Goal: Task Accomplishment & Management: Complete application form

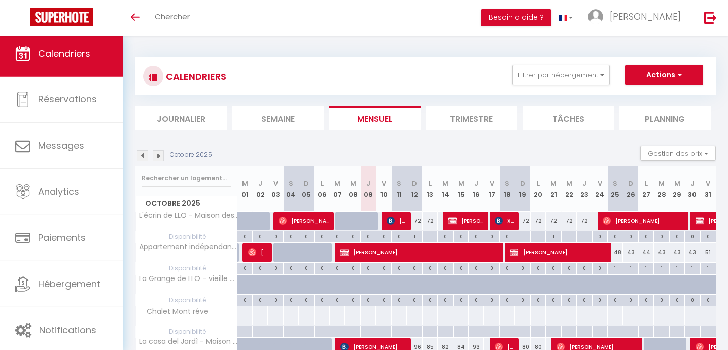
click at [158, 150] on img at bounding box center [158, 155] width 11 height 11
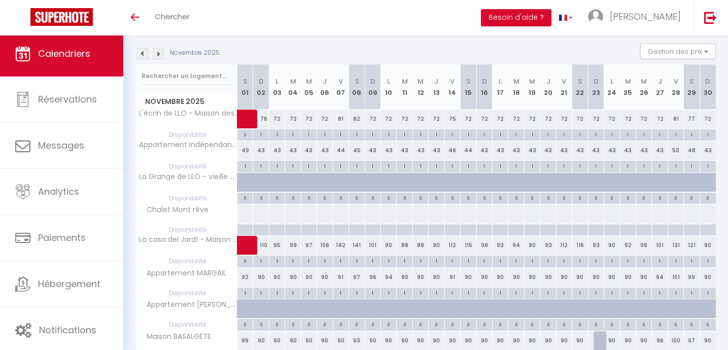
click at [160, 52] on img at bounding box center [158, 53] width 11 height 11
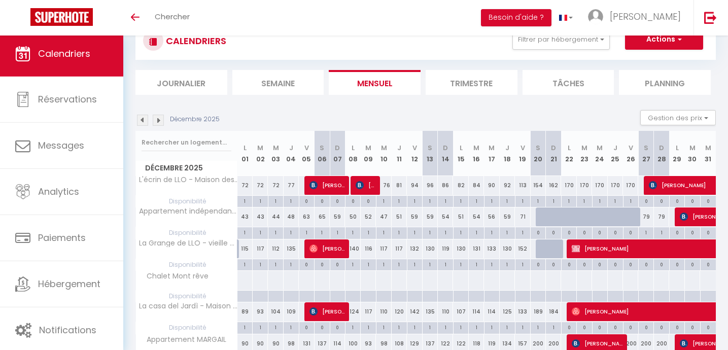
scroll to position [102, 0]
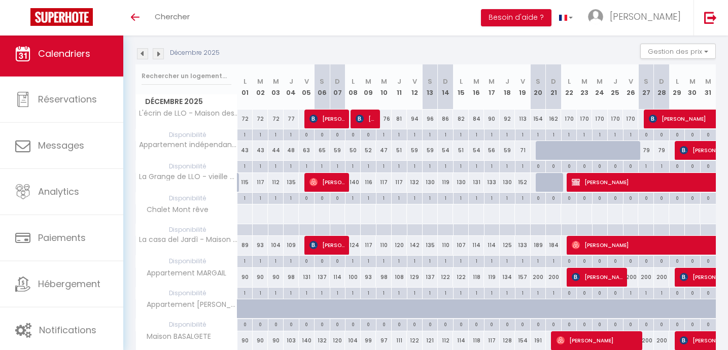
click at [160, 52] on img at bounding box center [158, 53] width 11 height 11
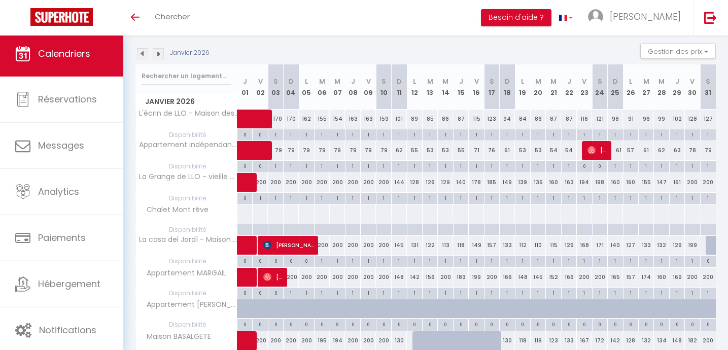
click at [160, 53] on img at bounding box center [158, 53] width 11 height 11
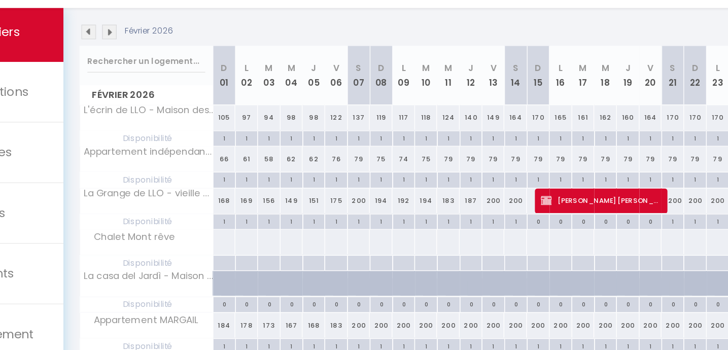
click at [314, 120] on div "98" at bounding box center [313, 119] width 17 height 19
type input "98"
type input "Jeu 05 Février 2026"
type input "Ven 06 Février 2026"
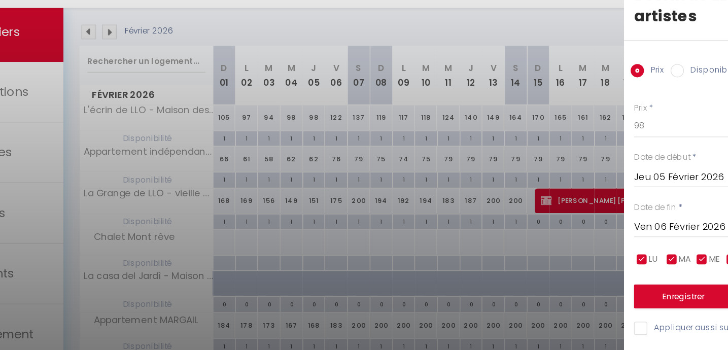
click at [482, 56] on div at bounding box center [364, 175] width 728 height 350
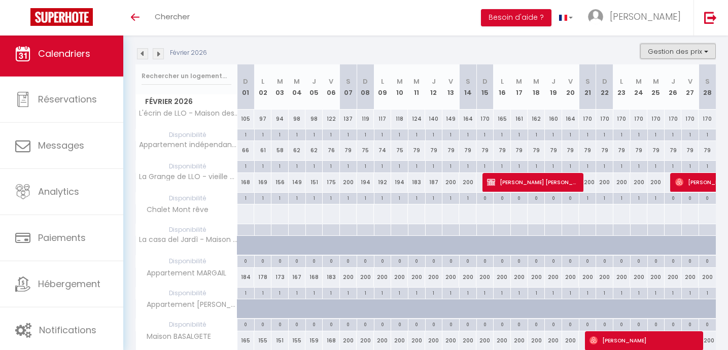
click at [662, 51] on button "Gestion des prix" at bounding box center [678, 51] width 76 height 15
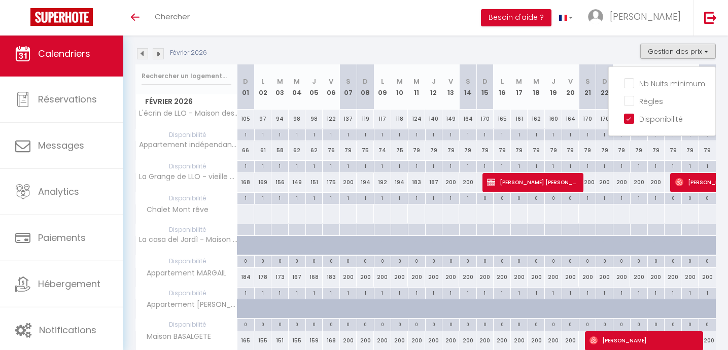
click at [619, 55] on div "Février 2026 Gestion des prix Nb Nuits minimum Règles Disponibilité" at bounding box center [425, 54] width 580 height 21
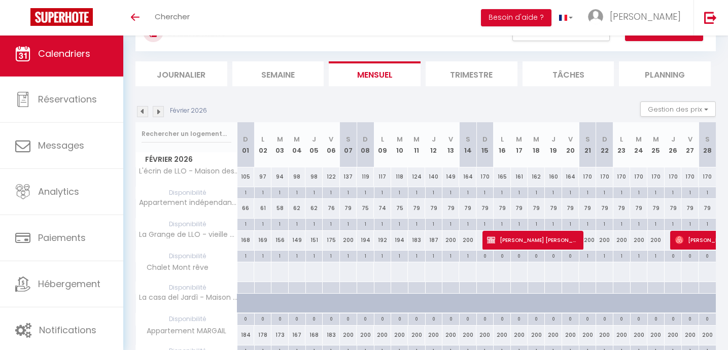
scroll to position [0, 0]
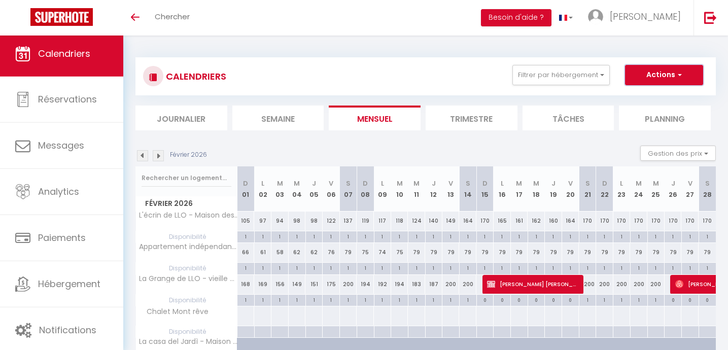
click at [659, 67] on button "Actions" at bounding box center [664, 75] width 78 height 20
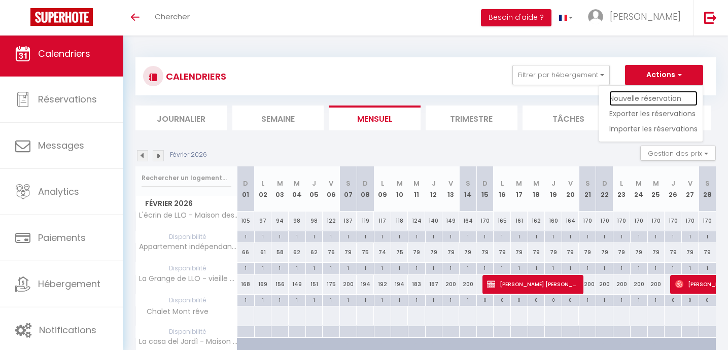
click at [641, 99] on link "Nouvelle réservation" at bounding box center [653, 98] width 88 height 15
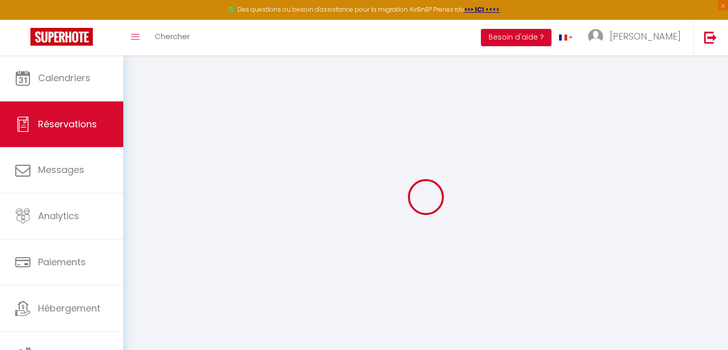
select select
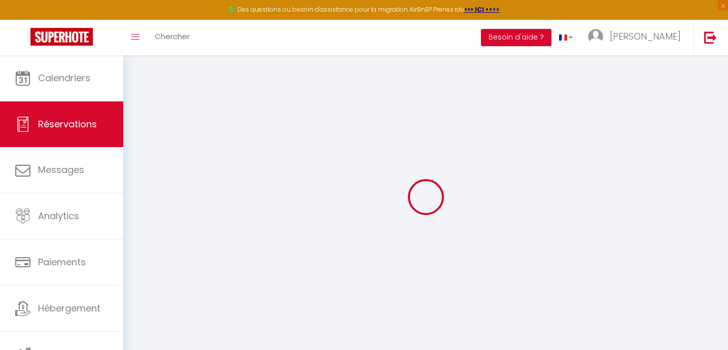
select select
checkbox input "false"
select select
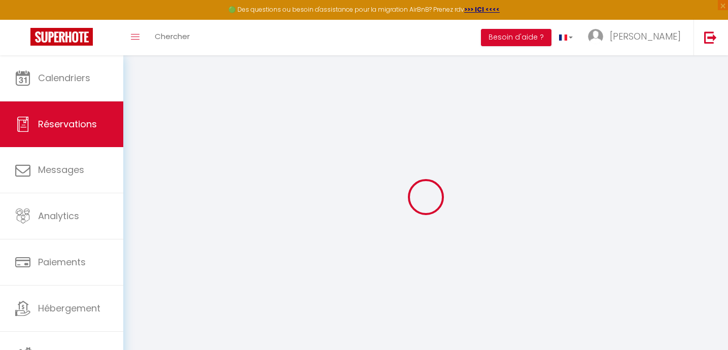
select select
checkbox input "false"
select select
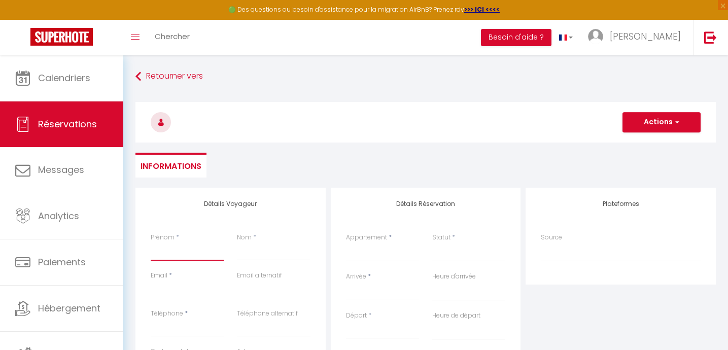
click at [174, 248] on input "Prénom" at bounding box center [187, 251] width 73 height 18
type input "S"
select select
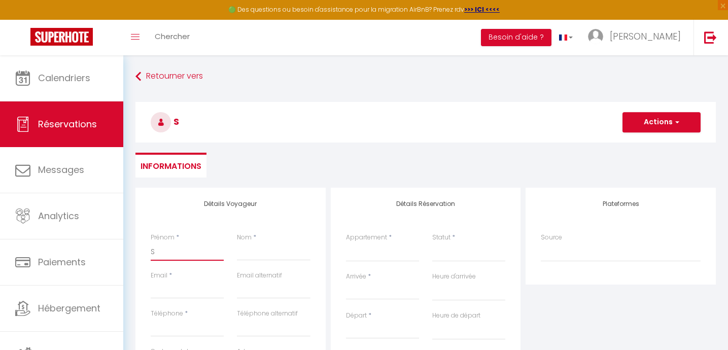
select select
checkbox input "false"
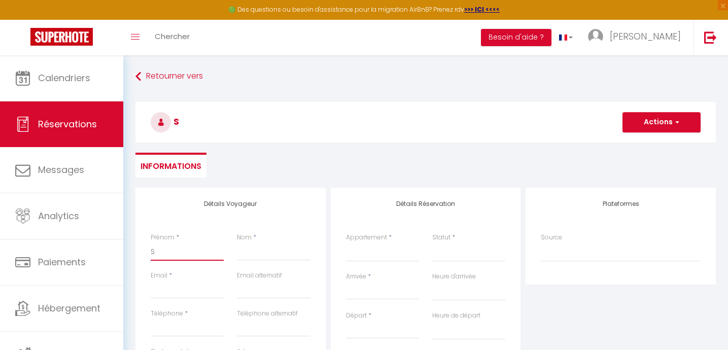
type input "SA"
select select
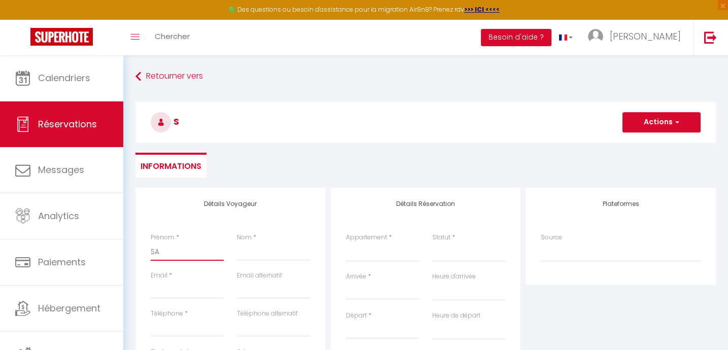
select select
checkbox input "false"
type input "SAb"
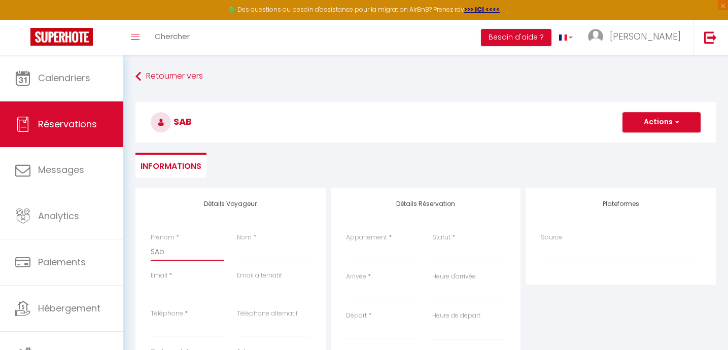
select select
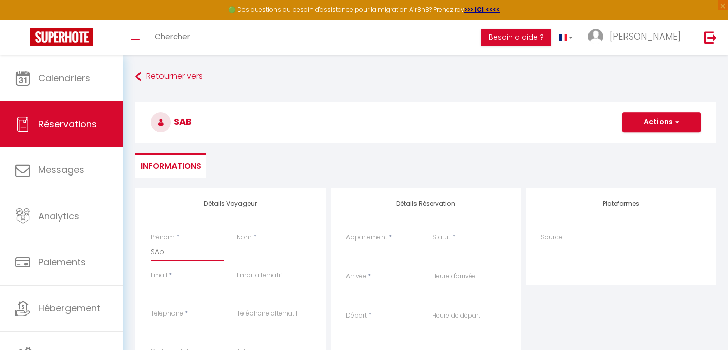
select select
checkbox input "false"
type input "SAbi"
select select
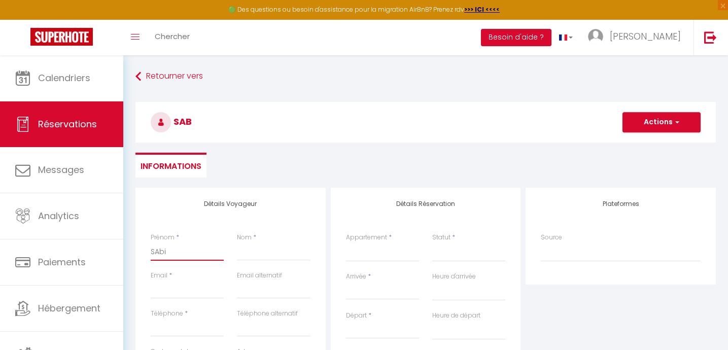
select select
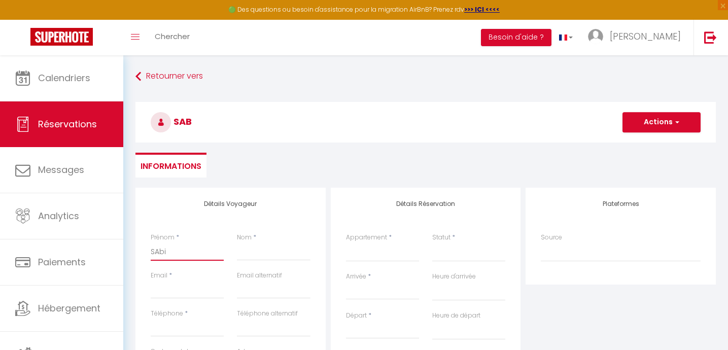
select select
checkbox input "false"
type input "[PERSON_NAME]"
select select
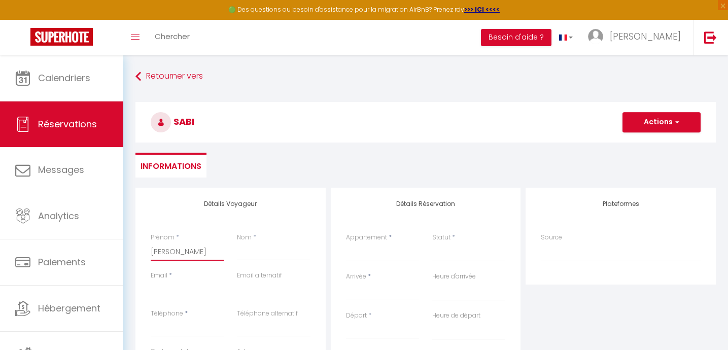
select select
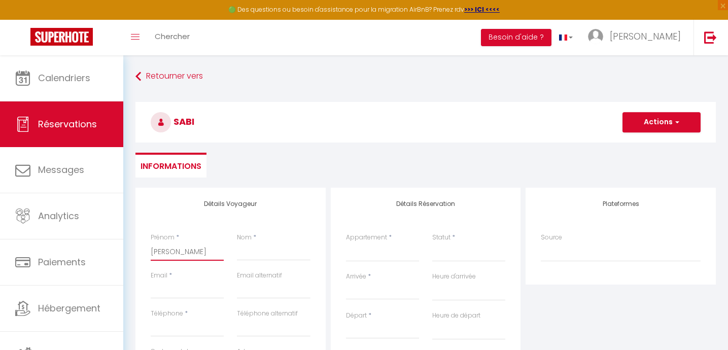
checkbox input "false"
type input "SAbine"
select select
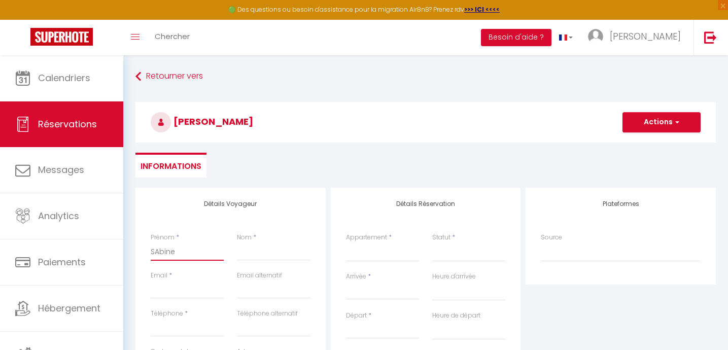
select select
checkbox input "false"
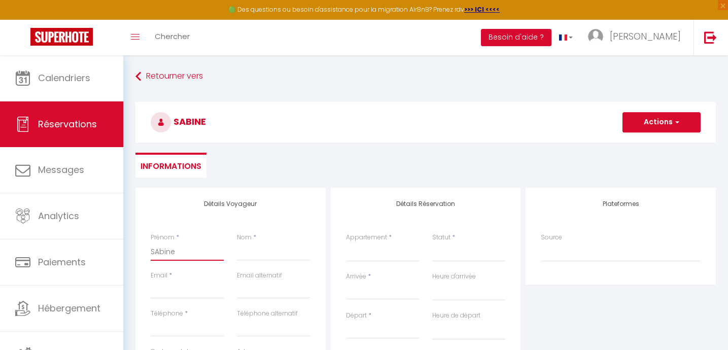
click at [159, 250] on input "SAbine" at bounding box center [187, 251] width 73 height 18
type input "Sbine"
select select
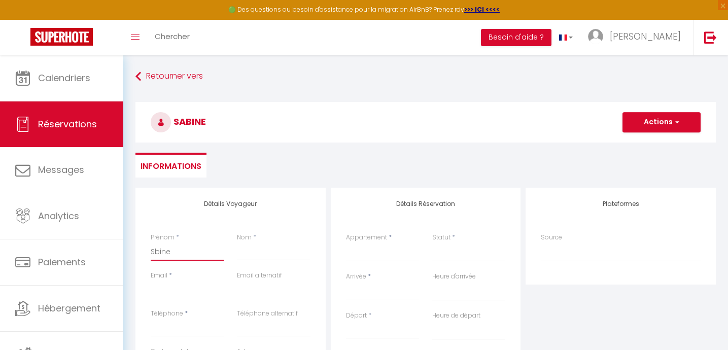
select select
checkbox input "false"
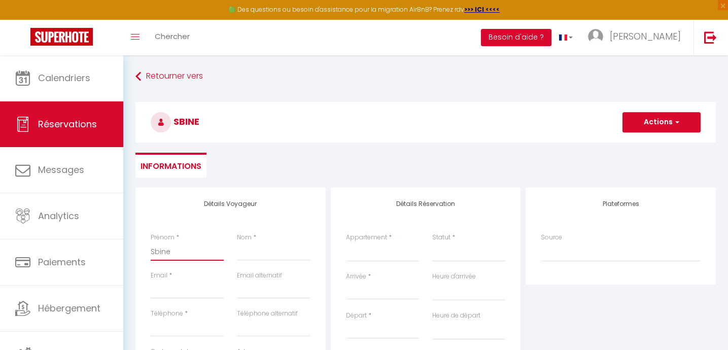
type input "[PERSON_NAME]"
select select
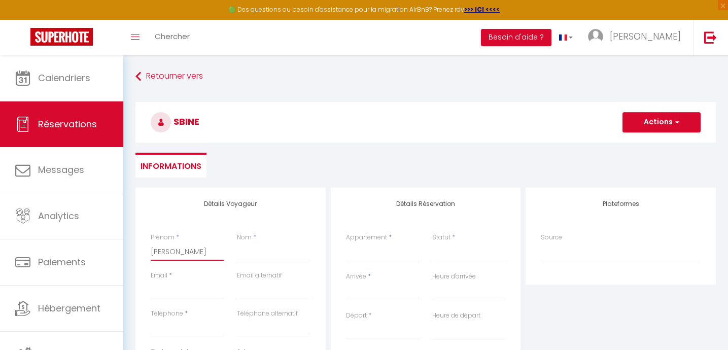
select select
checkbox input "false"
type input "[PERSON_NAME]"
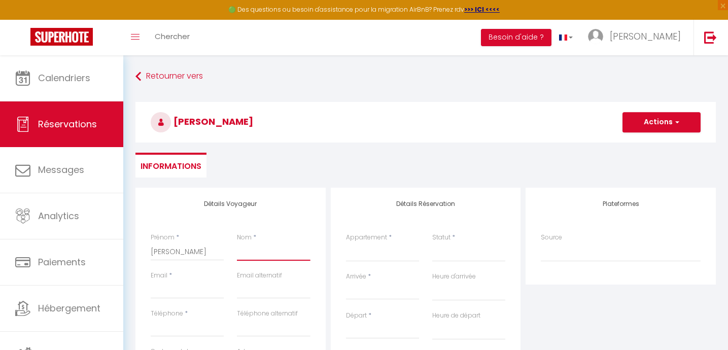
click at [242, 249] on input "Nom" at bounding box center [273, 251] width 73 height 18
type input "C"
select select
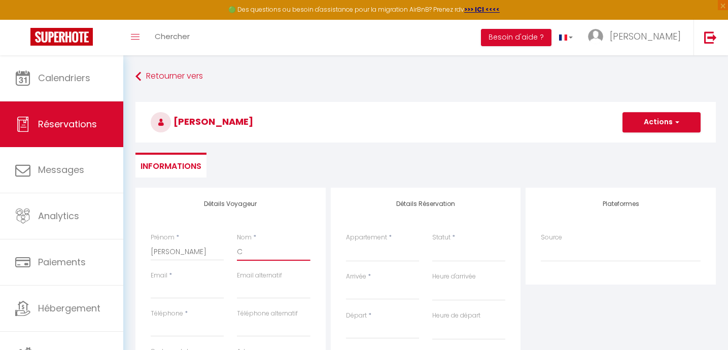
select select
checkbox input "false"
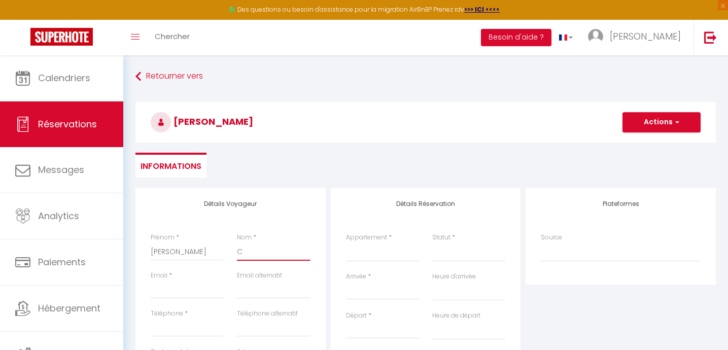
type input "CA"
select select
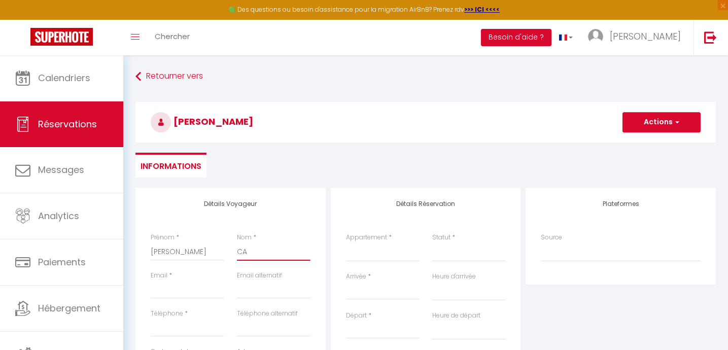
select select
checkbox input "false"
type input "CAZ"
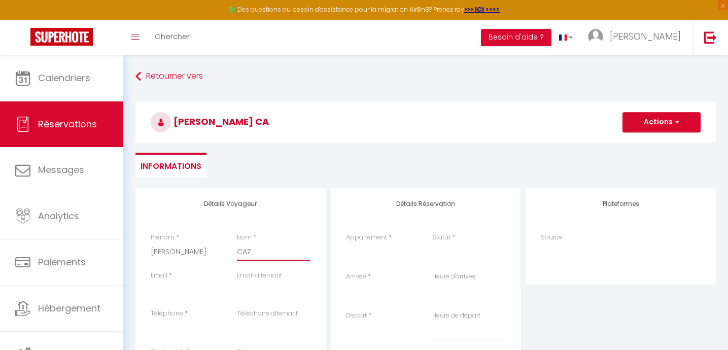
select select
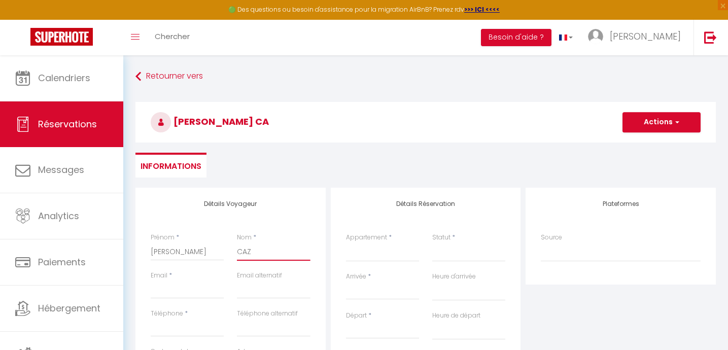
select select
checkbox input "false"
type input "CAZE"
select select
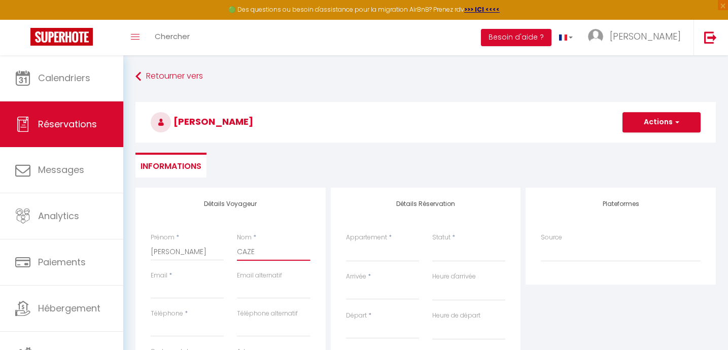
select select
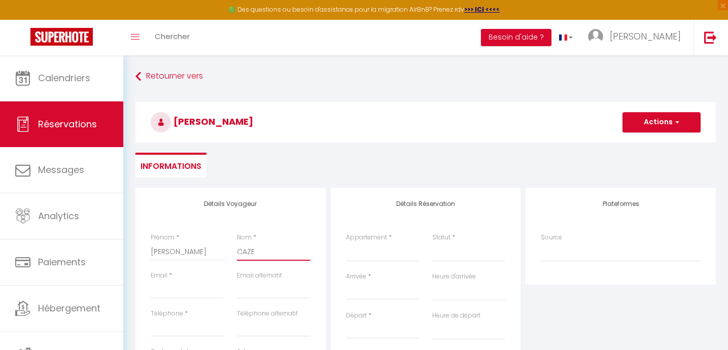
select select
checkbox input "false"
type input "[PERSON_NAME]"
select select
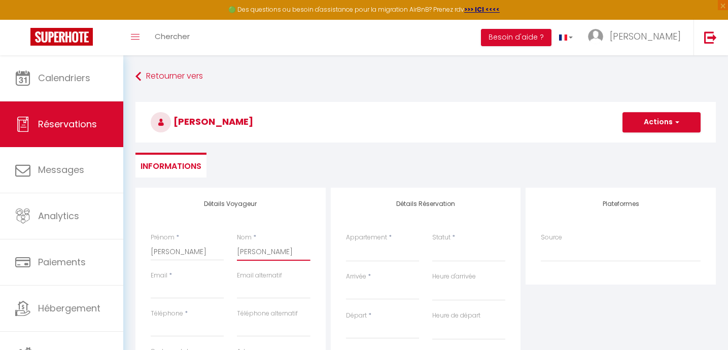
select select
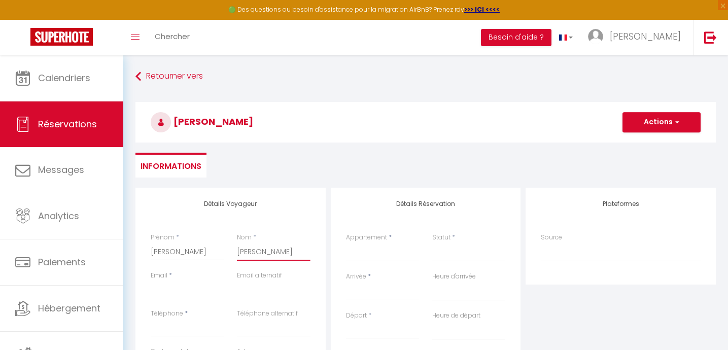
checkbox input "false"
type input "CAZELL"
select select
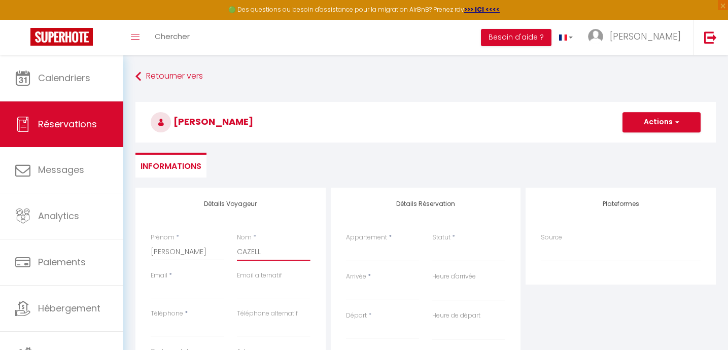
select select
checkbox input "false"
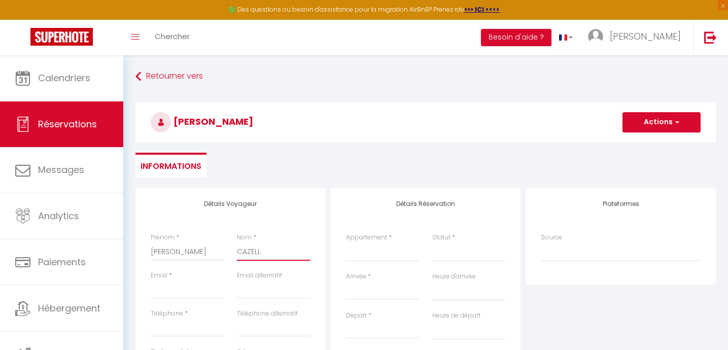
type input "CAZELL"
click at [178, 287] on input "Email client" at bounding box center [187, 289] width 73 height 18
type input "s"
select select
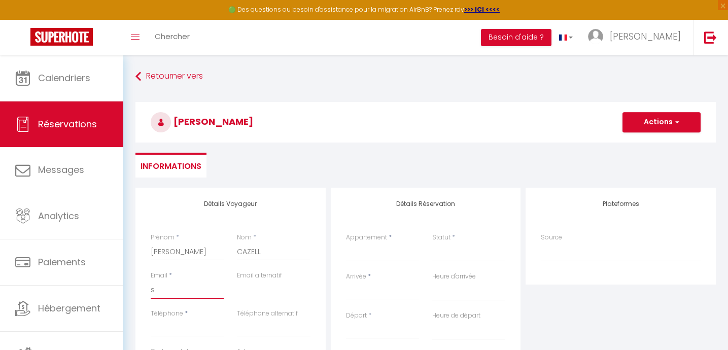
select select
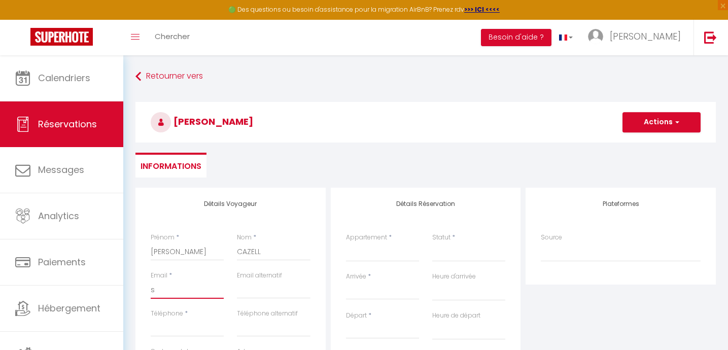
checkbox input "false"
type input "sa"
select select
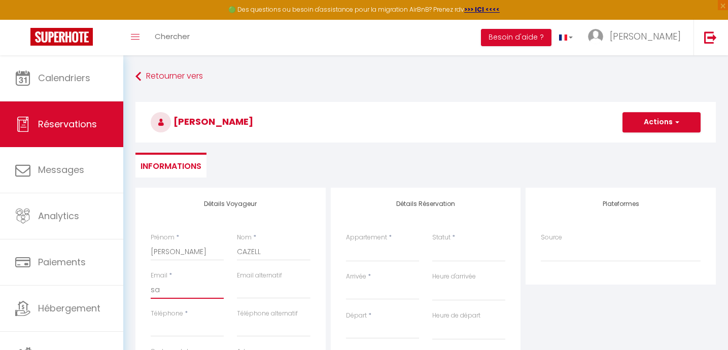
select select
checkbox input "false"
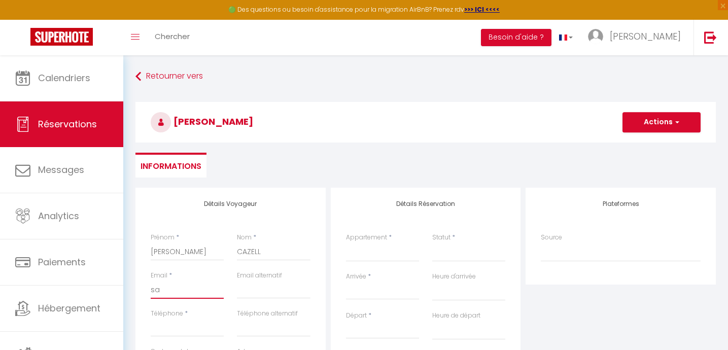
type input "sab"
select select
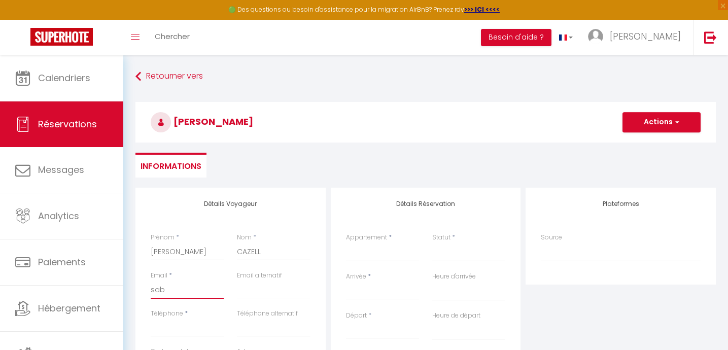
select select
checkbox input "false"
type input "sabi"
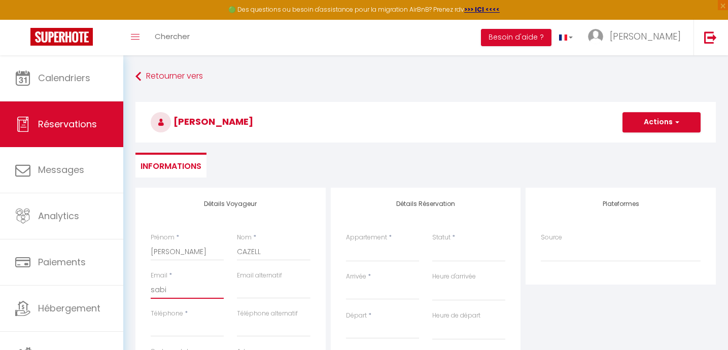
select select
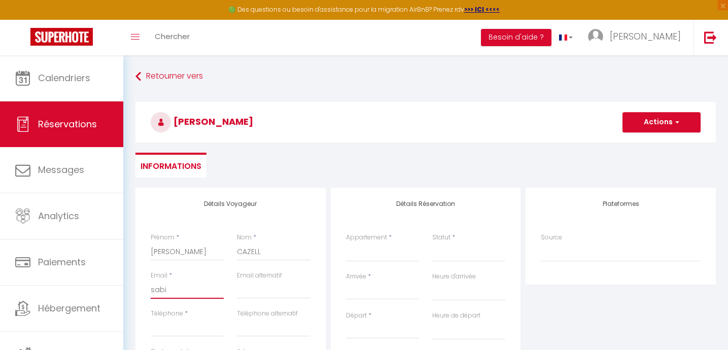
select select
checkbox input "false"
type input "[PERSON_NAME]"
select select
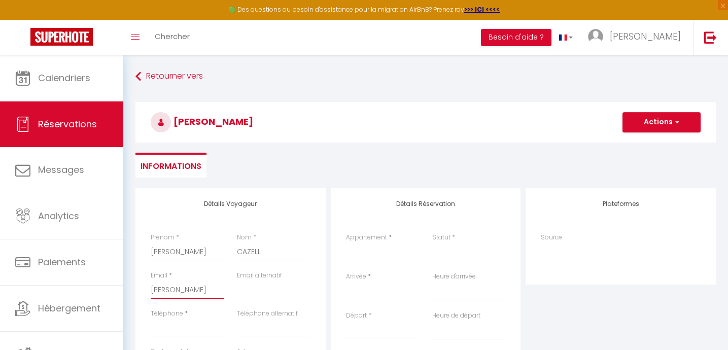
select select
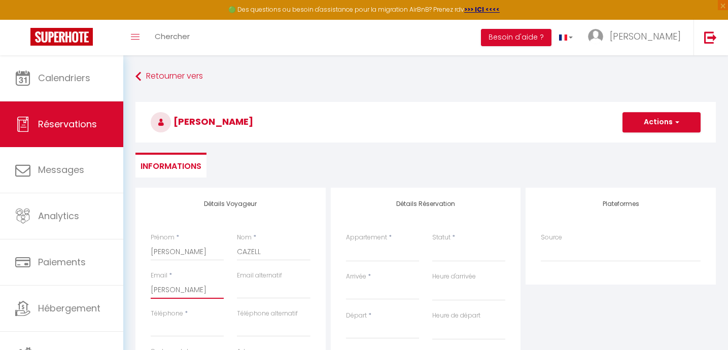
select select
checkbox input "false"
type input "[PERSON_NAME]"
select select
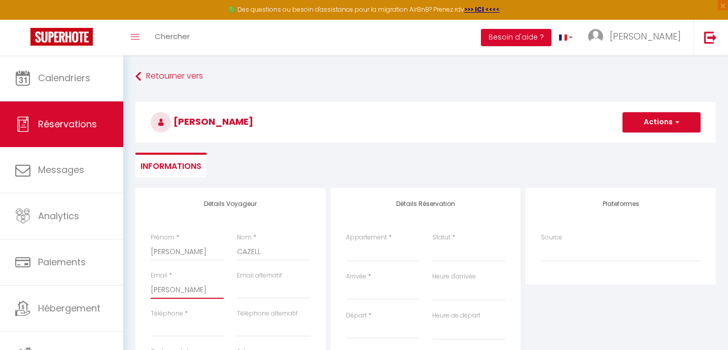
select select
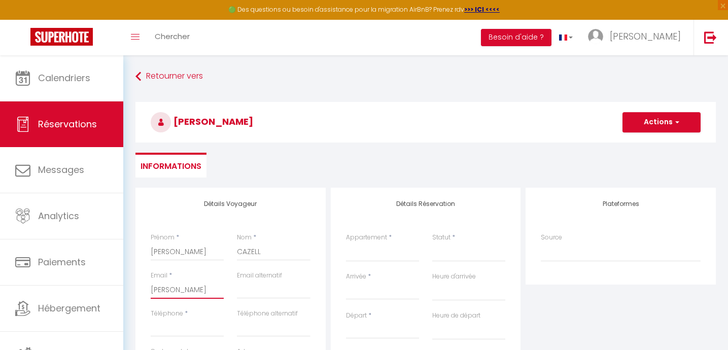
checkbox input "false"
click at [155, 291] on input "[EMAIL_ADDRESS][DOMAIN_NAME]" at bounding box center [187, 289] width 73 height 18
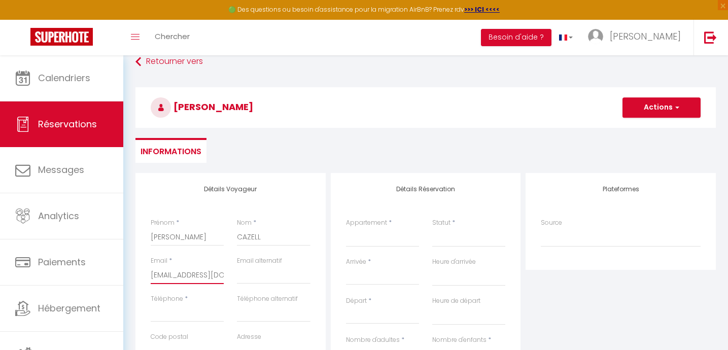
scroll to position [21, 0]
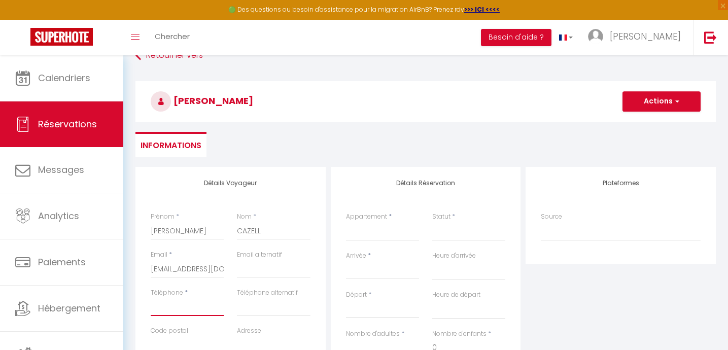
click at [183, 310] on input "Téléphone" at bounding box center [187, 307] width 73 height 18
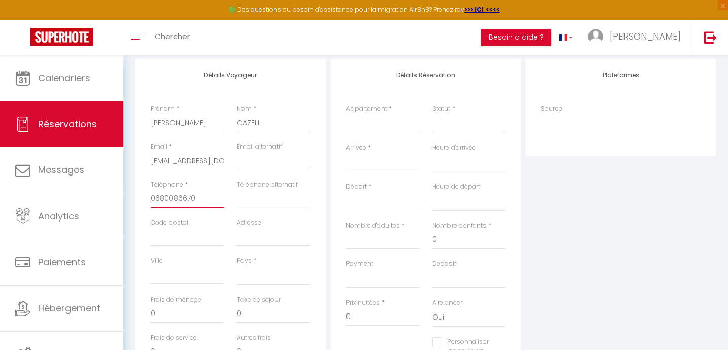
scroll to position [133, 0]
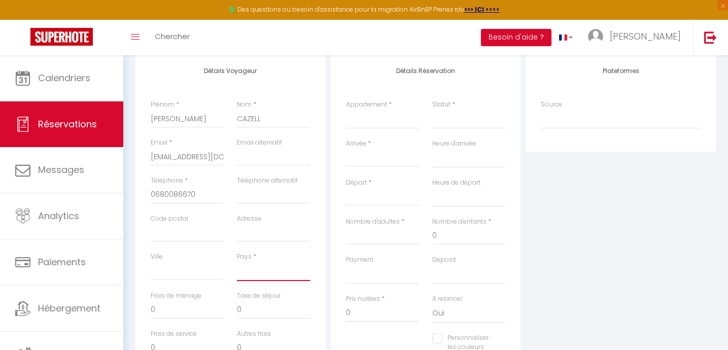
click at [256, 276] on select "[GEOGRAPHIC_DATA] [GEOGRAPHIC_DATA] [GEOGRAPHIC_DATA] [GEOGRAPHIC_DATA] [GEOGRA…" at bounding box center [273, 271] width 73 height 19
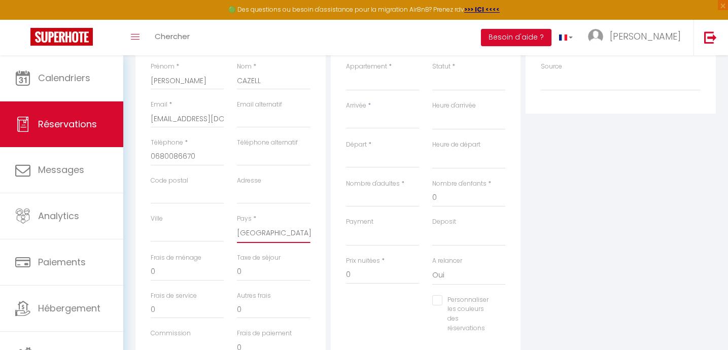
scroll to position [173, 0]
click at [160, 267] on input "0" at bounding box center [187, 269] width 73 height 18
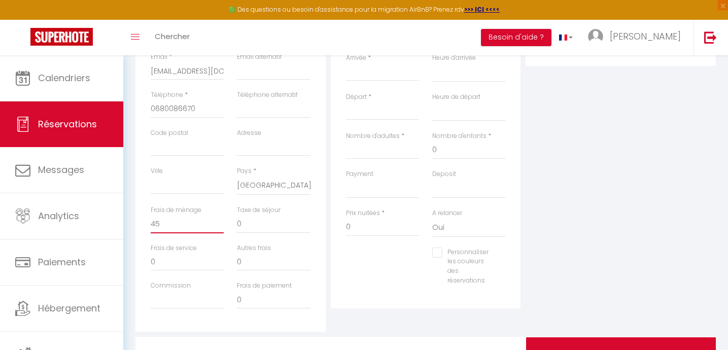
scroll to position [224, 0]
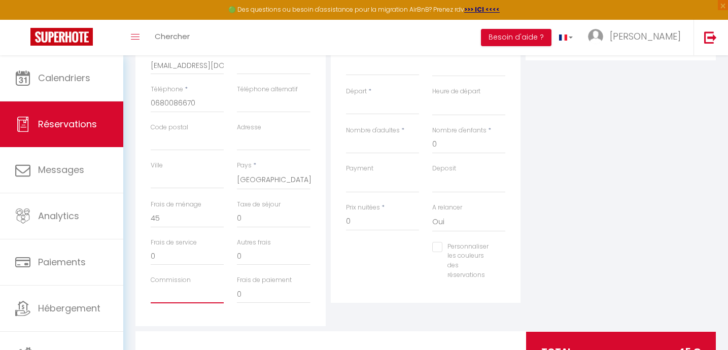
click at [200, 293] on input "Commission" at bounding box center [187, 294] width 73 height 18
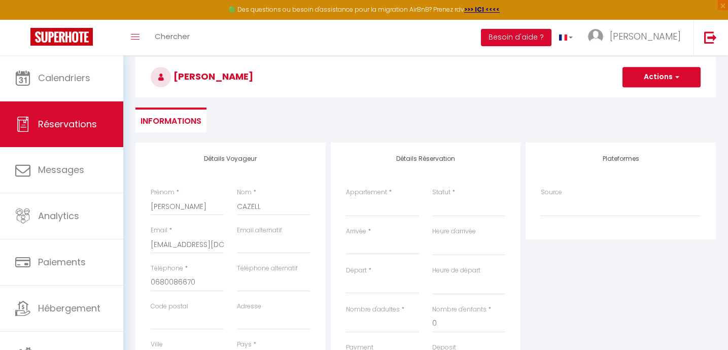
scroll to position [41, 0]
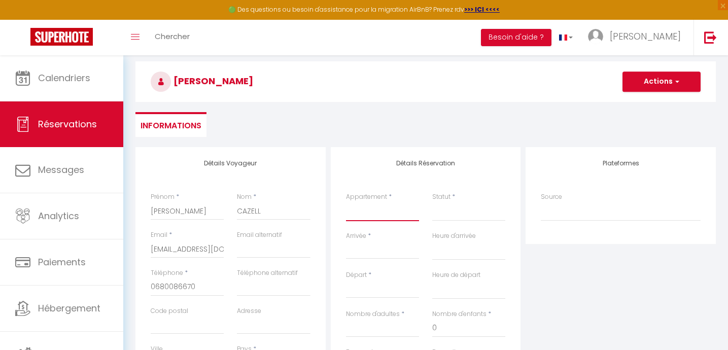
click at [360, 211] on select "Le clos du [PERSON_NAME] - Appartement Delalande Appartement DA-Ré L'écrin de L…" at bounding box center [382, 211] width 73 height 19
click at [448, 209] on select "Confirmé Non Confirmé [PERSON_NAME] par le voyageur No Show Request" at bounding box center [468, 211] width 73 height 19
click at [447, 213] on select "Confirmé Non Confirmé [PERSON_NAME] par le voyageur No Show Request" at bounding box center [468, 211] width 73 height 19
click at [456, 213] on select "Confirmé Non Confirmé [PERSON_NAME] par le voyageur No Show Request" at bounding box center [468, 211] width 73 height 19
click at [356, 250] on input "Arrivée" at bounding box center [382, 250] width 73 height 13
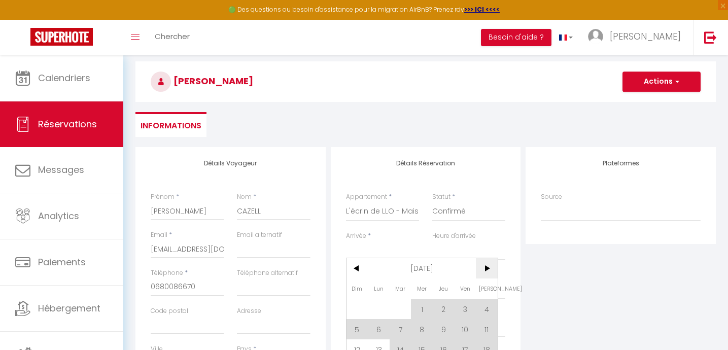
click at [487, 265] on span ">" at bounding box center [487, 268] width 22 height 20
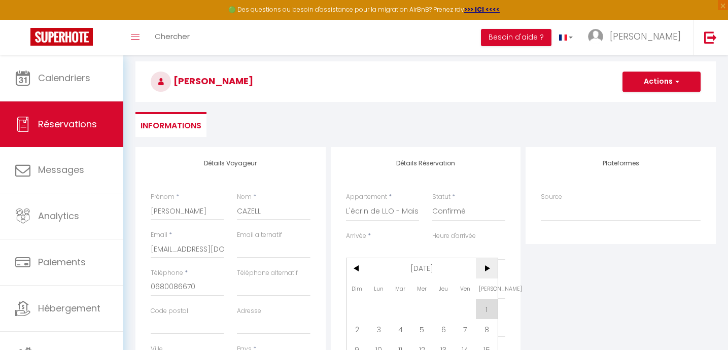
click at [487, 266] on span ">" at bounding box center [487, 268] width 22 height 20
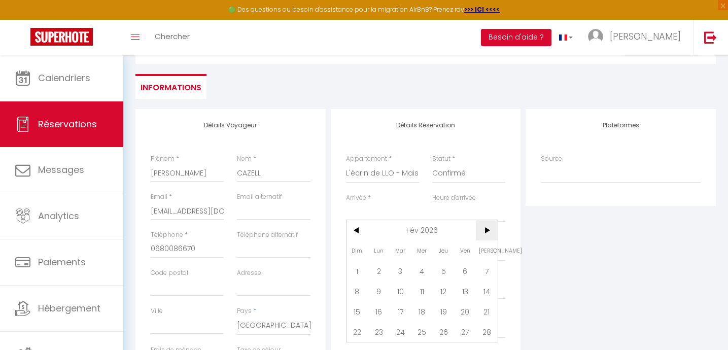
scroll to position [86, 0]
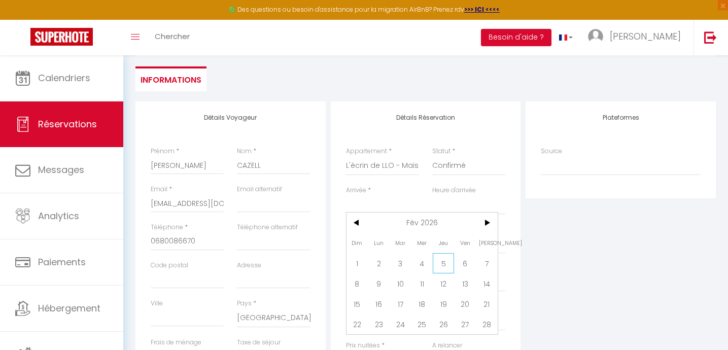
click at [445, 262] on span "5" at bounding box center [443, 263] width 22 height 20
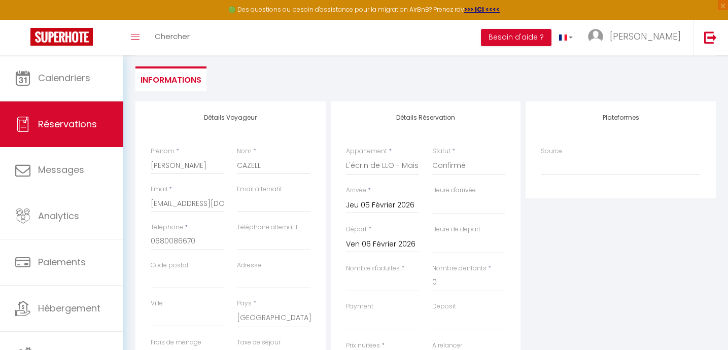
click at [395, 241] on input "Ven 06 Février 2026" at bounding box center [382, 244] width 73 height 13
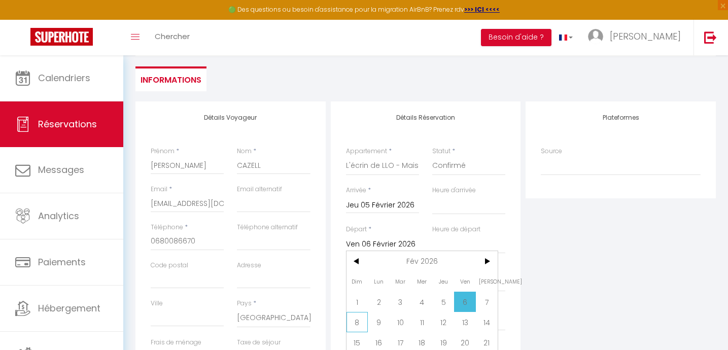
click at [358, 320] on span "8" at bounding box center [357, 322] width 22 height 20
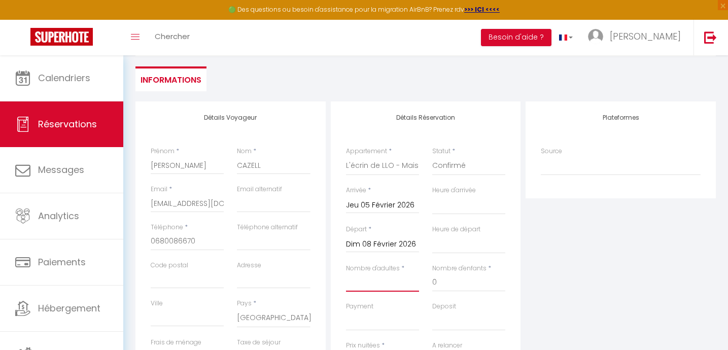
click at [374, 283] on input "Nombre d'adultes" at bounding box center [382, 282] width 73 height 18
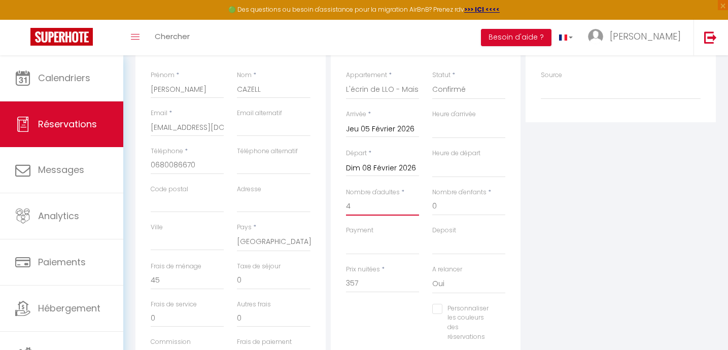
scroll to position [174, 0]
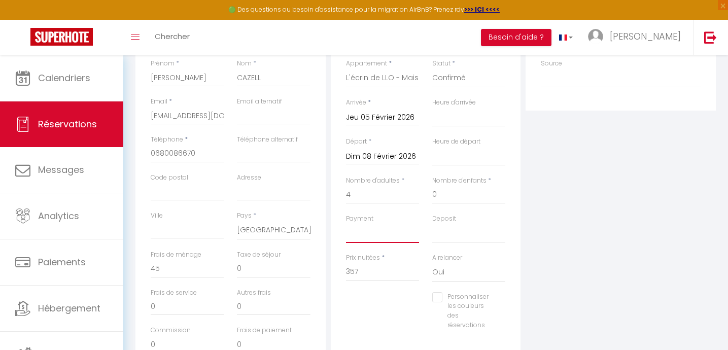
click at [356, 236] on select "OK KO" at bounding box center [382, 233] width 73 height 19
click at [363, 272] on input "357" at bounding box center [382, 272] width 73 height 18
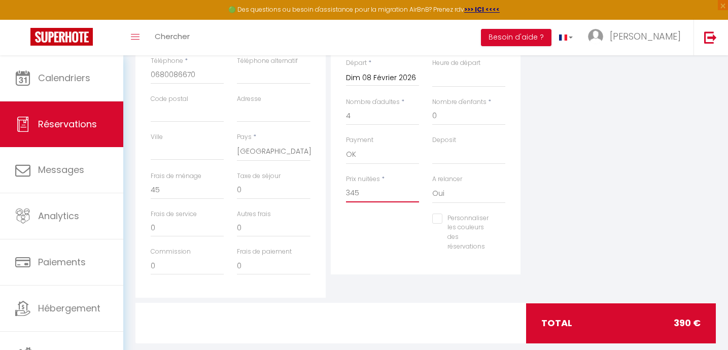
scroll to position [271, 0]
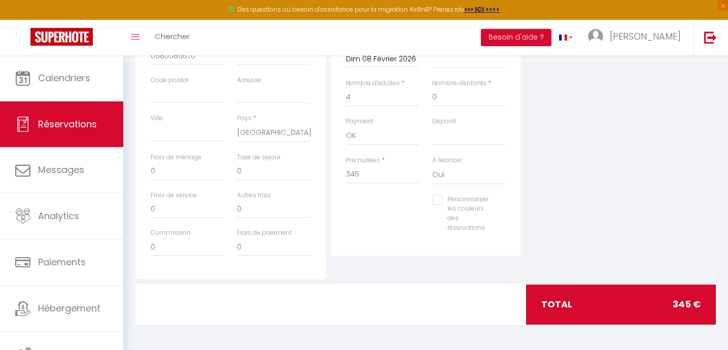
click at [378, 216] on div "Personnaliser les couleurs des réservations #D7092E" at bounding box center [425, 219] width 173 height 48
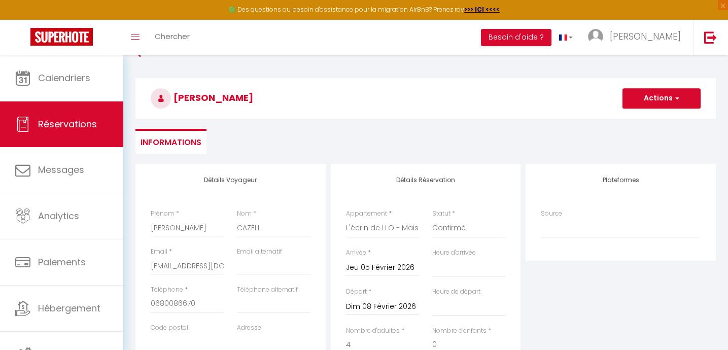
scroll to position [0, 0]
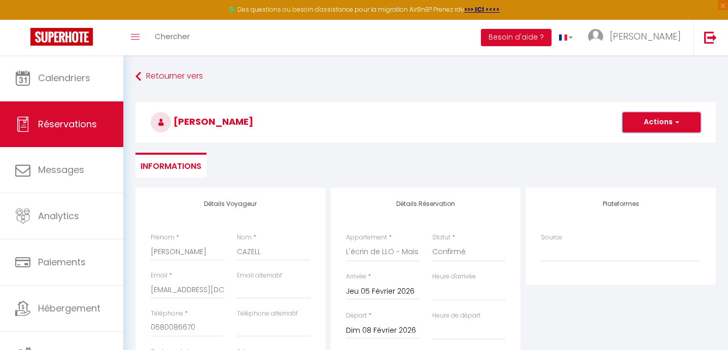
click at [648, 124] on button "Actions" at bounding box center [661, 122] width 78 height 20
click at [637, 143] on link "Enregistrer" at bounding box center [651, 144] width 80 height 13
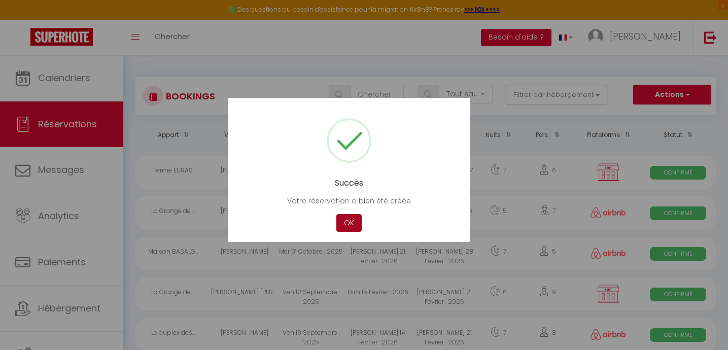
click at [348, 224] on button "OK" at bounding box center [348, 223] width 25 height 18
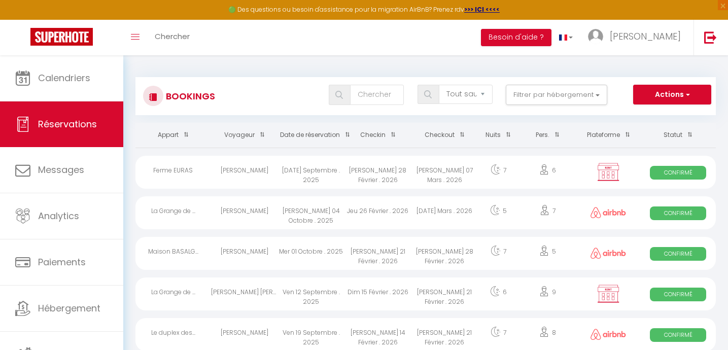
click at [348, 135] on span at bounding box center [345, 134] width 10 height 19
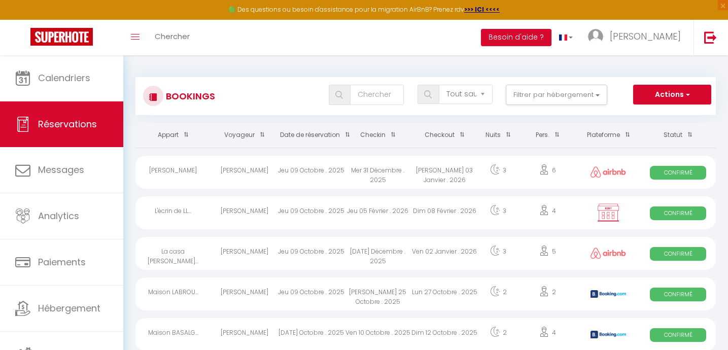
click at [347, 133] on span at bounding box center [345, 134] width 10 height 19
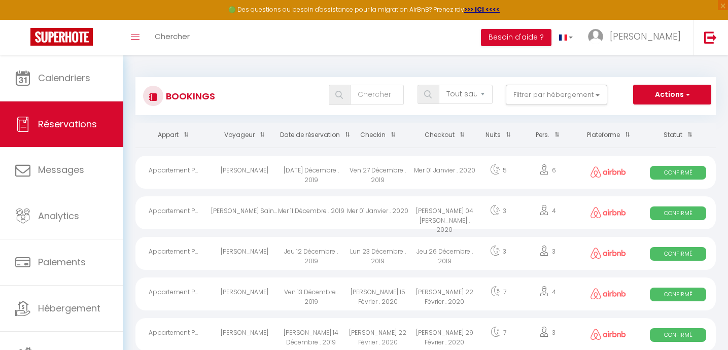
click at [347, 133] on span at bounding box center [345, 134] width 10 height 19
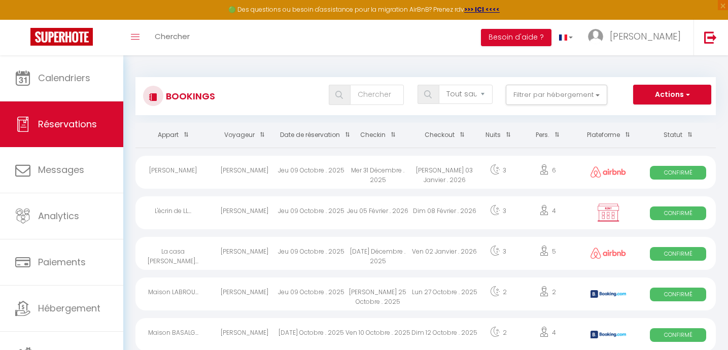
click at [249, 212] on div "[PERSON_NAME]" at bounding box center [244, 212] width 67 height 33
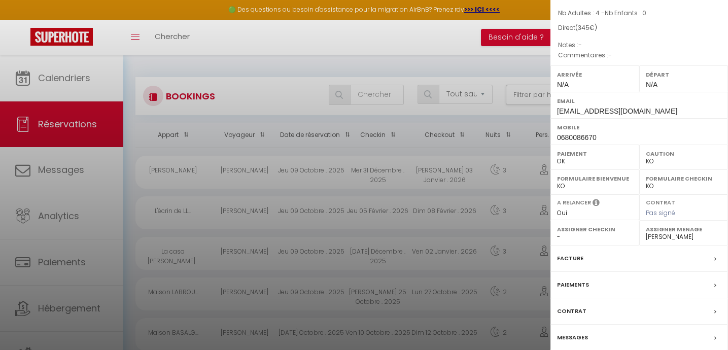
scroll to position [123, 0]
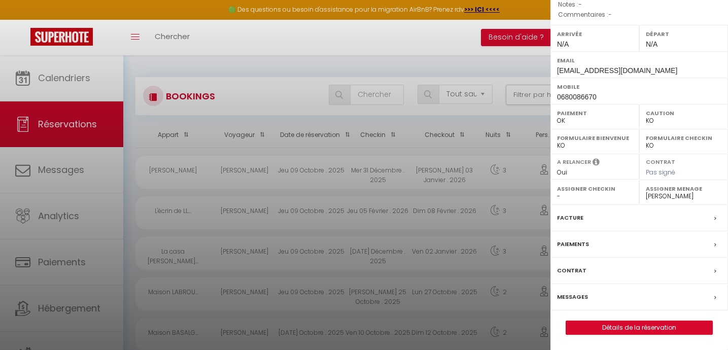
click at [582, 268] on label "Contrat" at bounding box center [571, 270] width 29 height 11
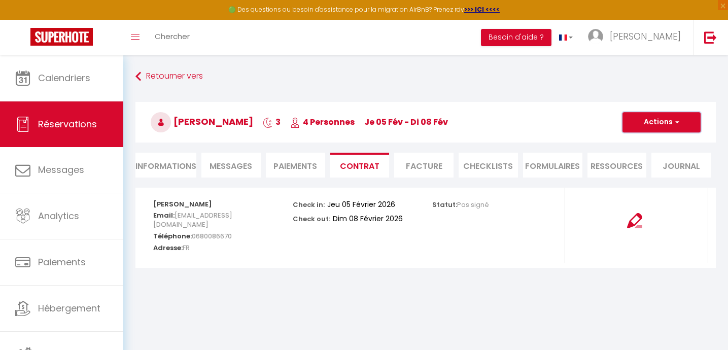
click at [648, 114] on button "Actions" at bounding box center [661, 122] width 78 height 20
click at [637, 144] on link "Voir le contrat" at bounding box center [653, 144] width 85 height 13
click at [587, 55] on div at bounding box center [645, 50] width 152 height 16
click at [580, 48] on link at bounding box center [565, 37] width 29 height 35
click at [554, 64] on div "Retourner vers [PERSON_NAME] 3 4 Personnes je 05 Fév - di 08 Fév Actions Enregi…" at bounding box center [425, 174] width 604 height 238
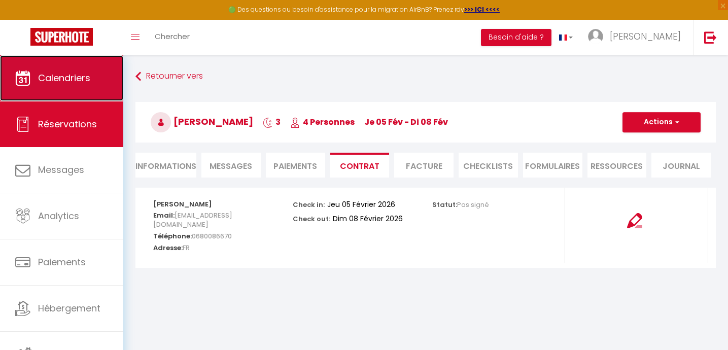
click at [82, 91] on link "Calendriers" at bounding box center [61, 78] width 123 height 46
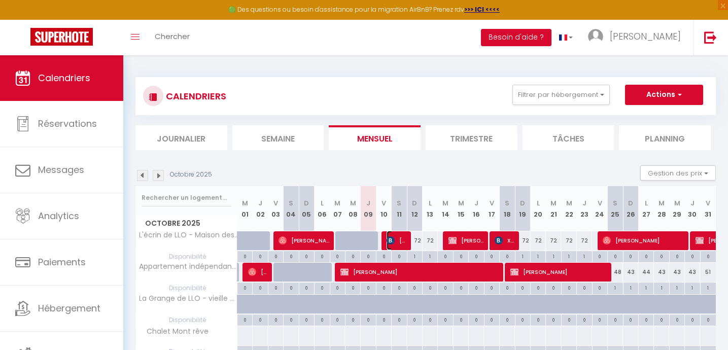
click at [397, 242] on span "[PERSON_NAME]" at bounding box center [396, 240] width 20 height 19
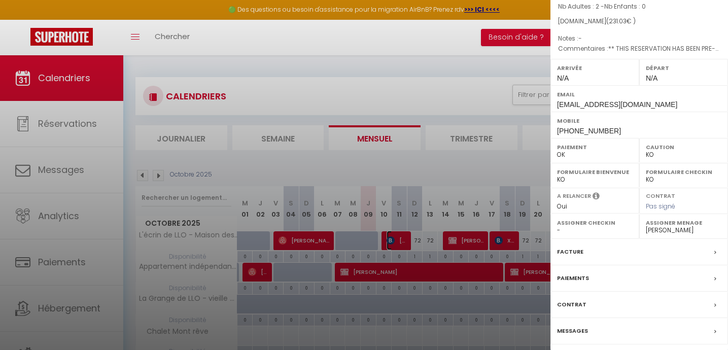
scroll to position [123, 0]
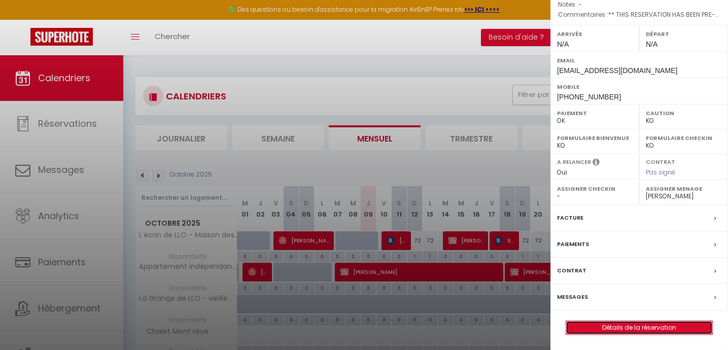
click at [637, 325] on link "Détails de la réservation" at bounding box center [639, 327] width 146 height 13
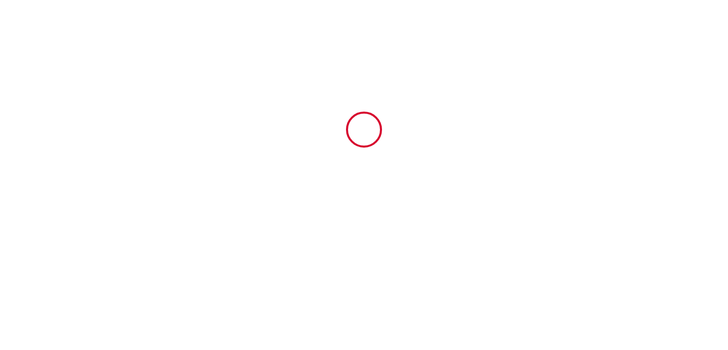
type input "6927457"
type input "L'écrin de LLO - Maison des artistes"
type input "Cami de la Torre 66800 LLo"
type input "66800"
type input "Llo"
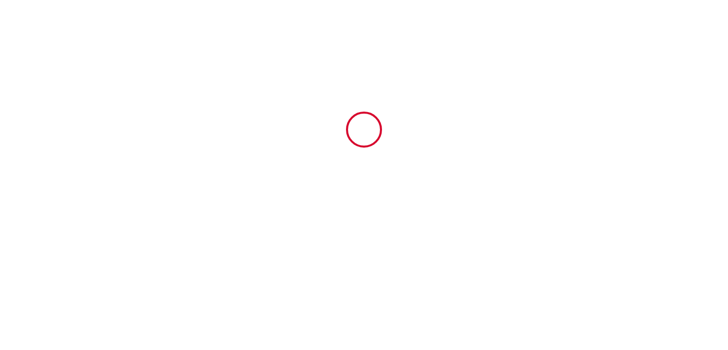
type input "[GEOGRAPHIC_DATA]"
type input "05 Thu February 2026"
type input "08 Sun February 2026"
type input "4"
type input "0"
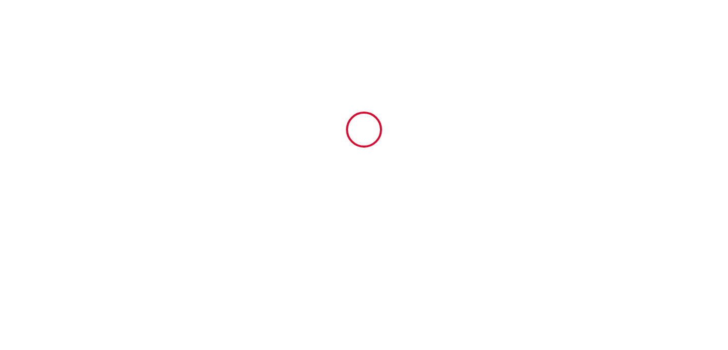
type input "300"
type input "345"
type input "[PERSON_NAME]"
type input "lledos"
type input "[GEOGRAPHIC_DATA]"
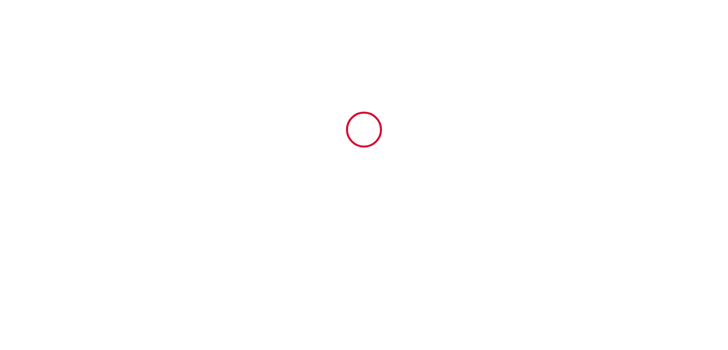
type input "[EMAIL_ADDRESS][DOMAIN_NAME]"
type input "[PERSON_NAME]"
type input "CAZELL"
type input "[EMAIL_ADDRESS][DOMAIN_NAME]"
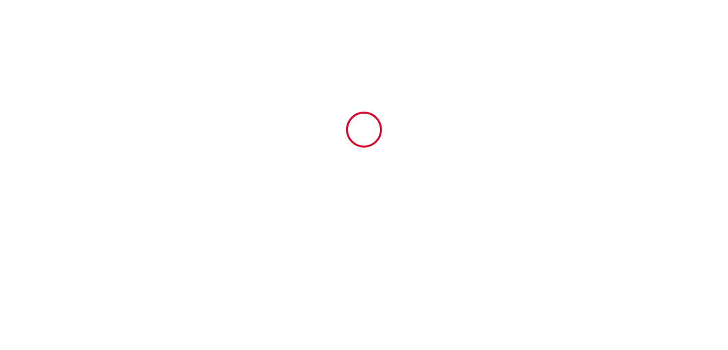
type input "+33 6 80 08 66 70"
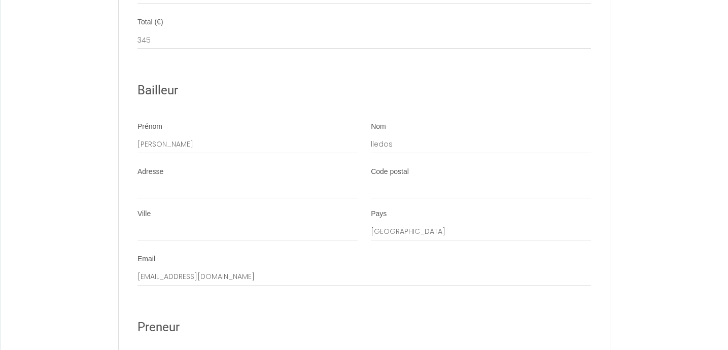
scroll to position [1544, 0]
